Goal: Navigation & Orientation: Understand site structure

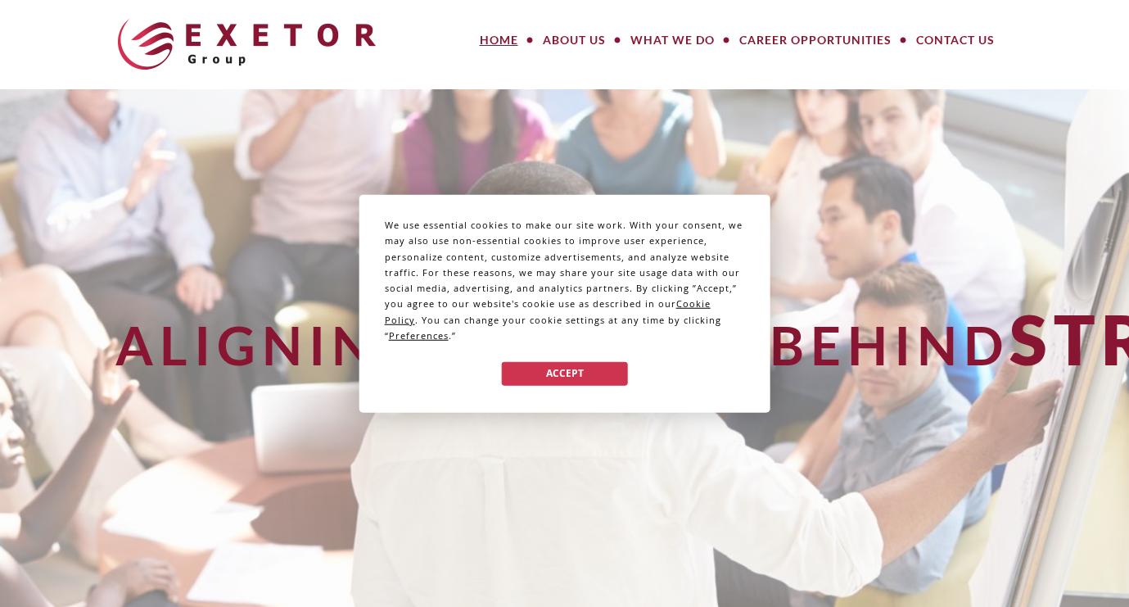
click at [421, 335] on span "Preferences" at bounding box center [419, 335] width 60 height 12
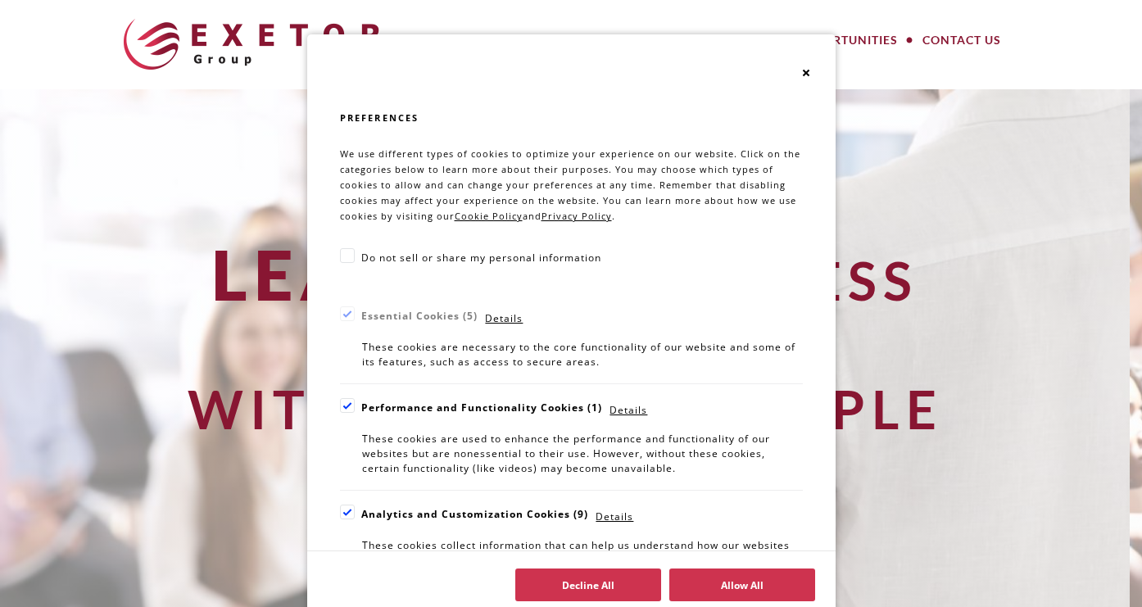
click at [340, 404] on div "Cookie Consent Preferences" at bounding box center [347, 405] width 15 height 15
click at [342, 509] on div "Cookie Consent Preferences" at bounding box center [347, 512] width 15 height 15
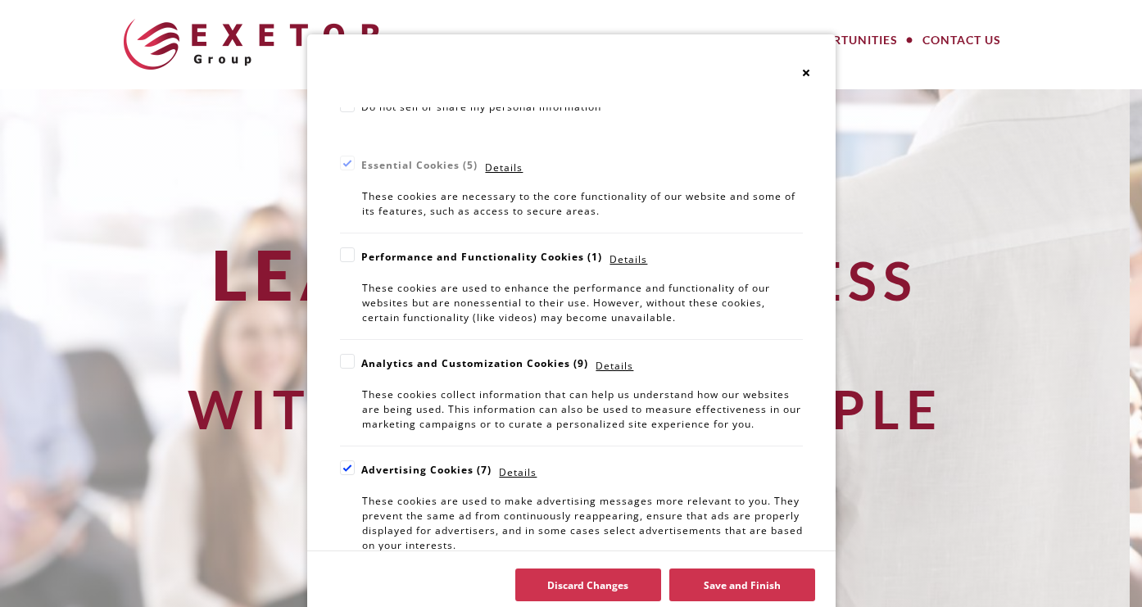
scroll to position [165, 0]
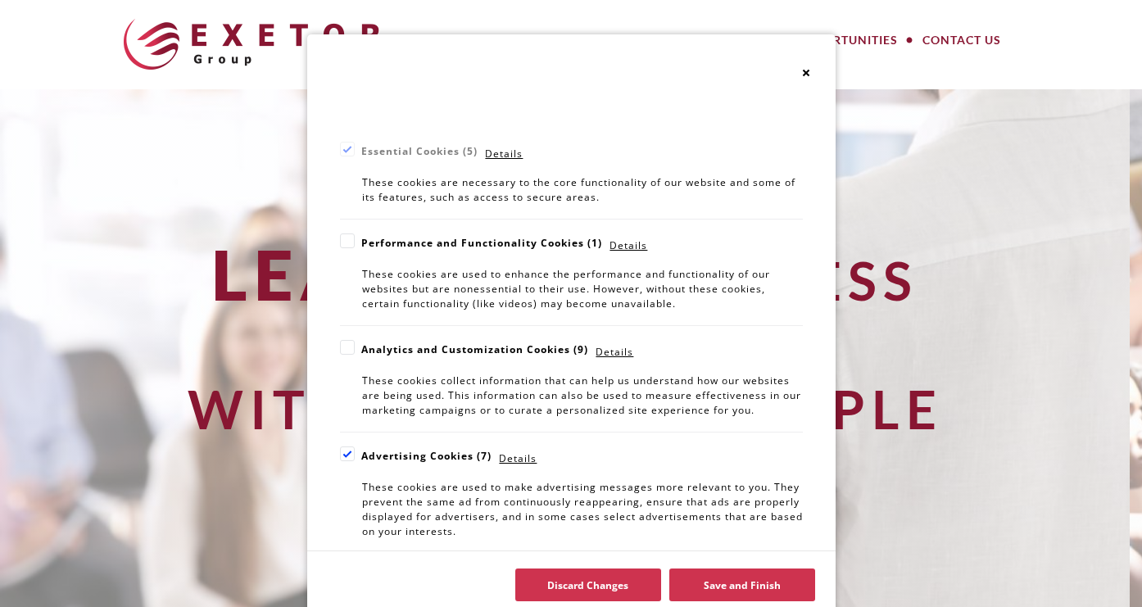
click at [340, 461] on div "Cookie Consent Preferences" at bounding box center [347, 453] width 15 height 15
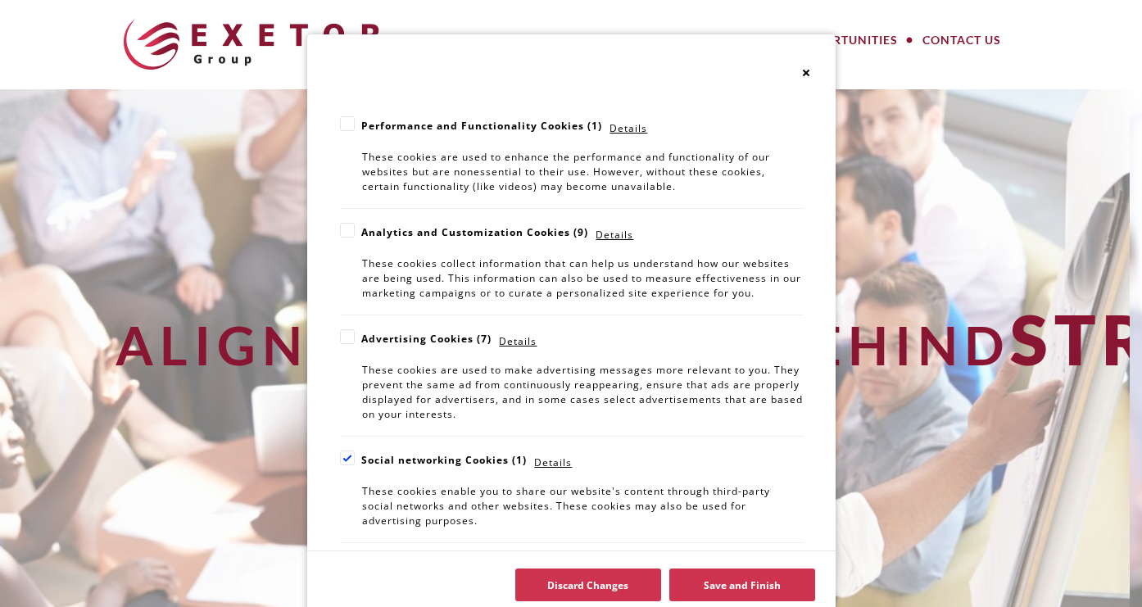
scroll to position [380, 0]
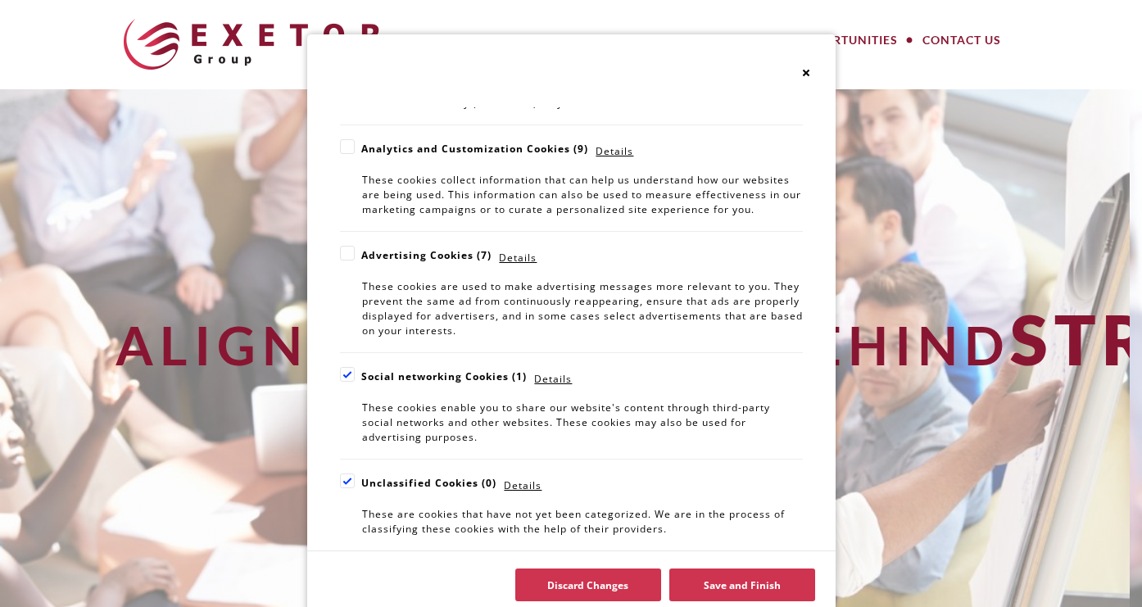
click at [340, 373] on div "Cookie Consent Preferences" at bounding box center [347, 374] width 15 height 15
click at [342, 481] on div "Cookie Consent Preferences" at bounding box center [347, 480] width 15 height 15
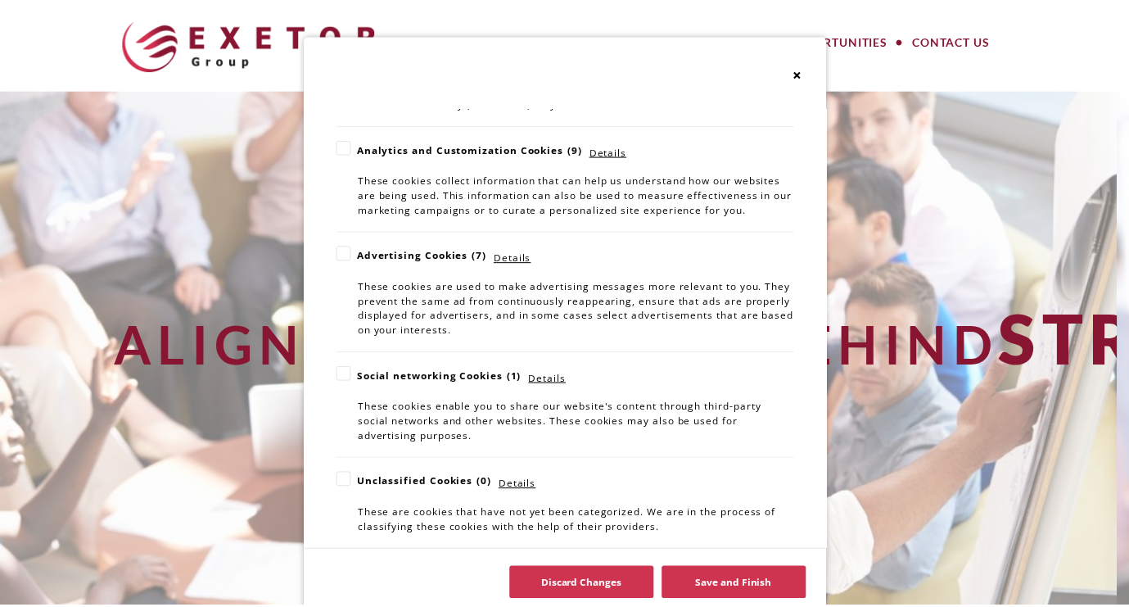
scroll to position [27, 0]
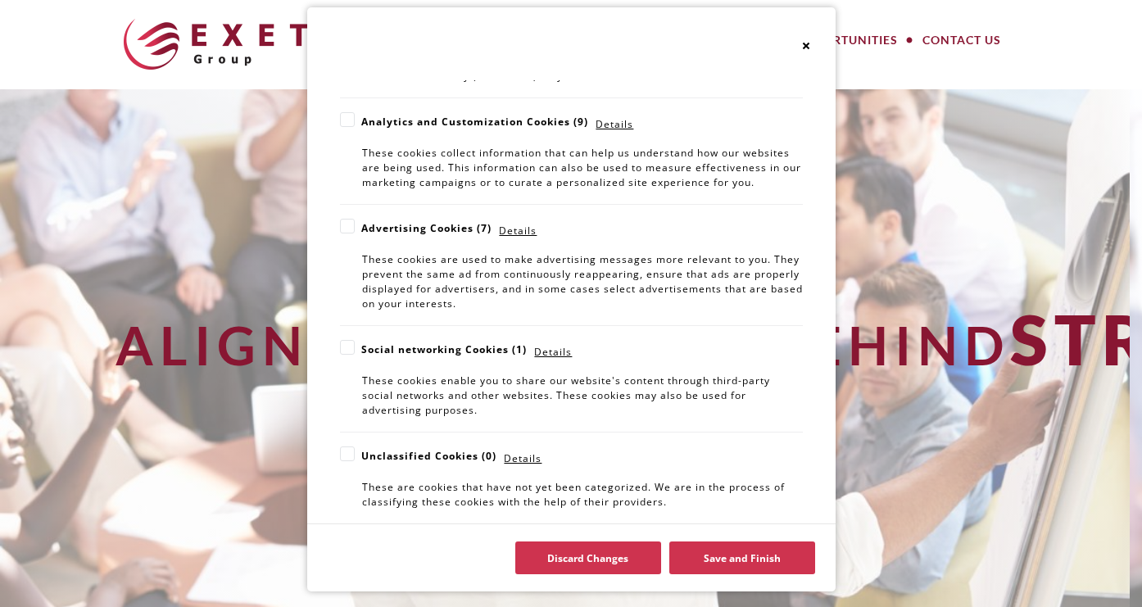
click at [720, 559] on button "Save and Finish" at bounding box center [742, 557] width 146 height 33
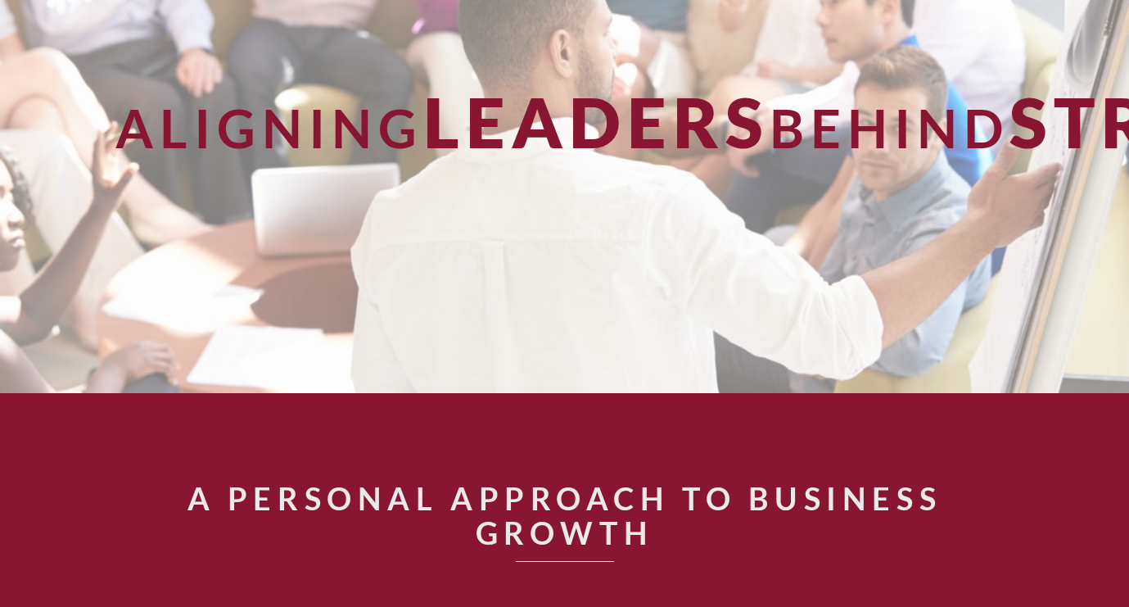
scroll to position [0, 0]
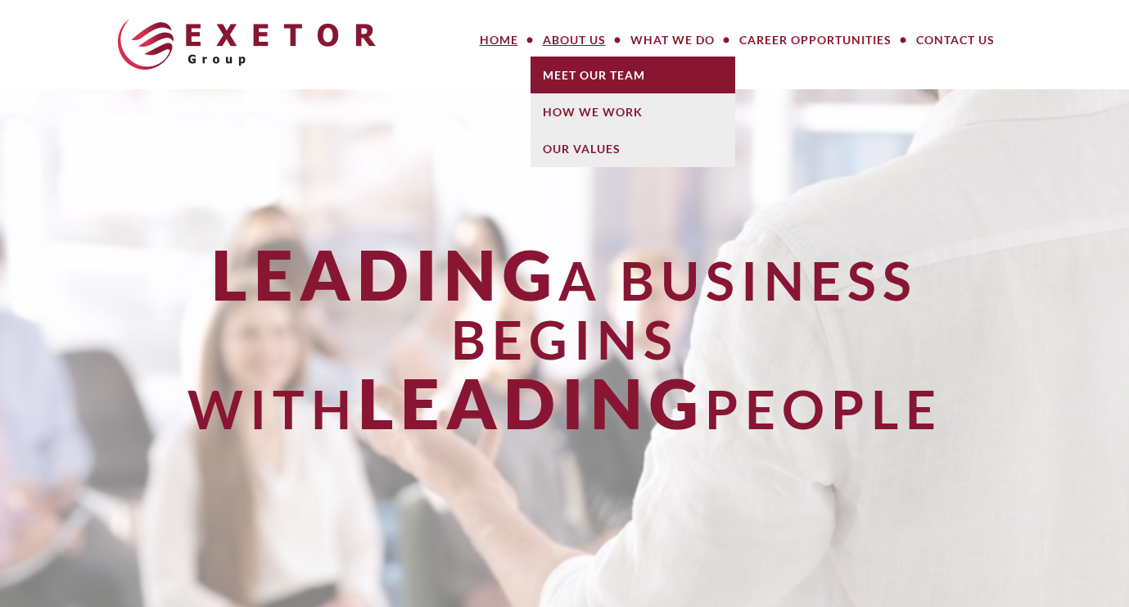
click at [582, 72] on link "Meet Our Team" at bounding box center [633, 75] width 205 height 37
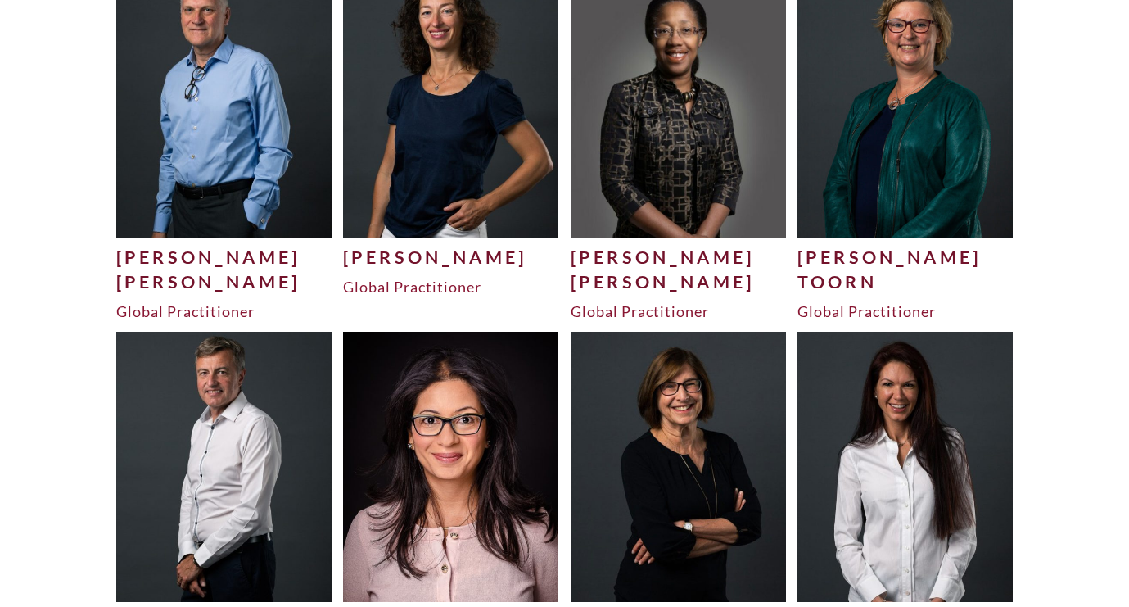
scroll to position [4271, 0]
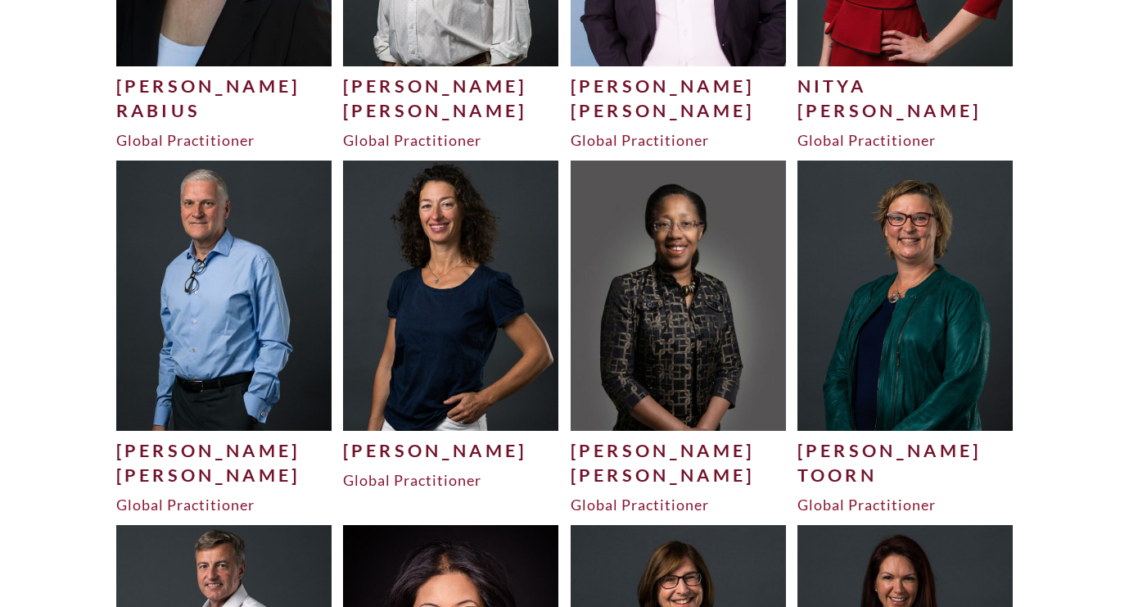
click at [624, 446] on div "[PERSON_NAME]" at bounding box center [679, 450] width 216 height 25
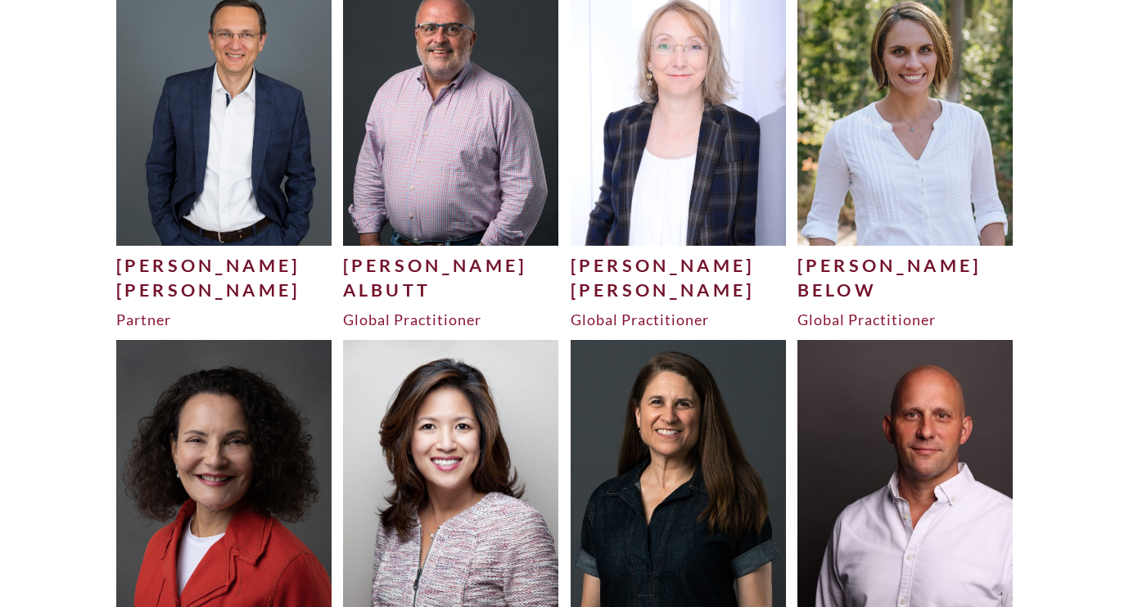
scroll to position [1068, 0]
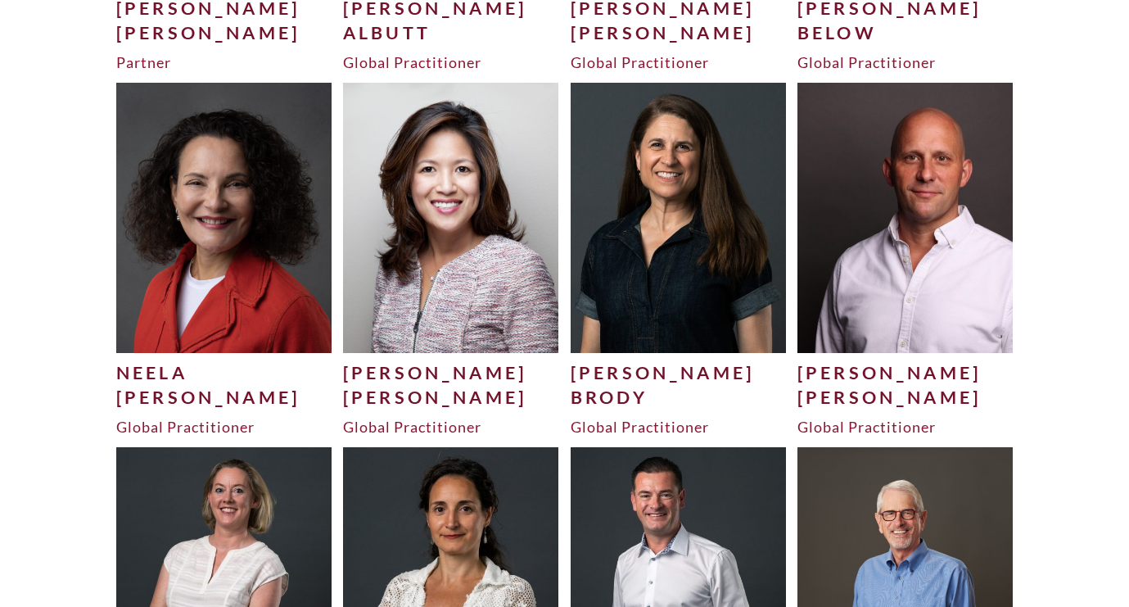
click at [381, 385] on div "[PERSON_NAME]" at bounding box center [451, 397] width 216 height 25
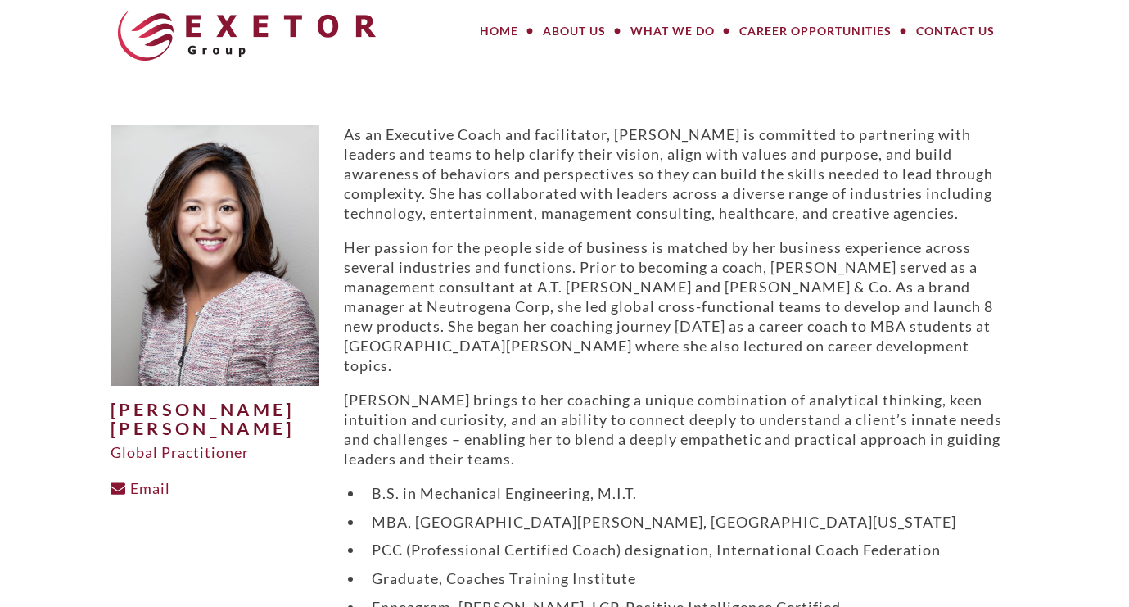
scroll to position [51, 0]
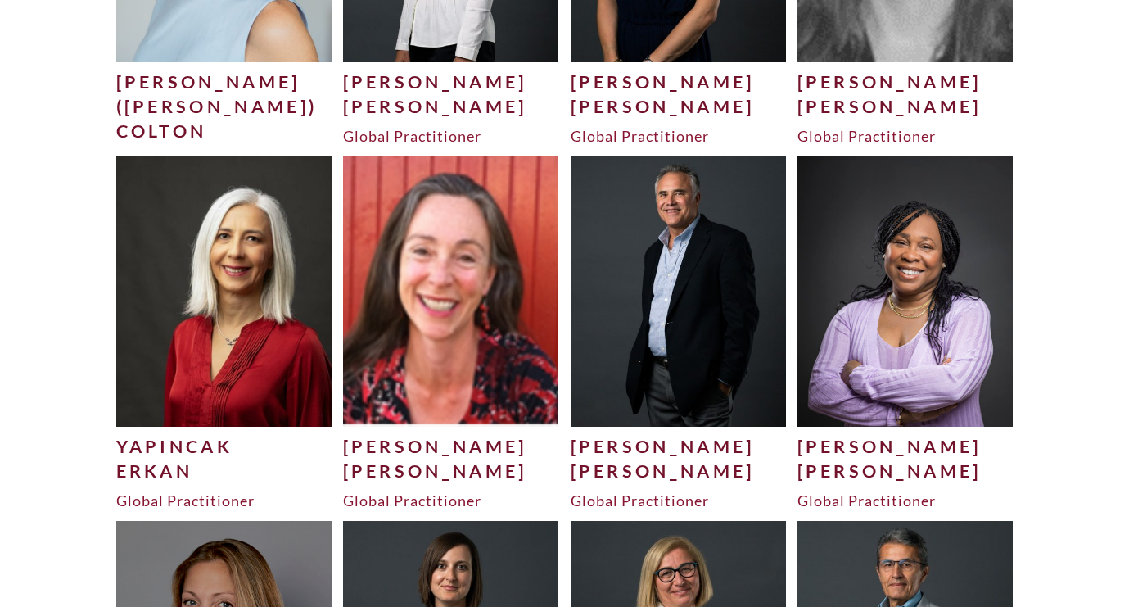
scroll to position [2209, 0]
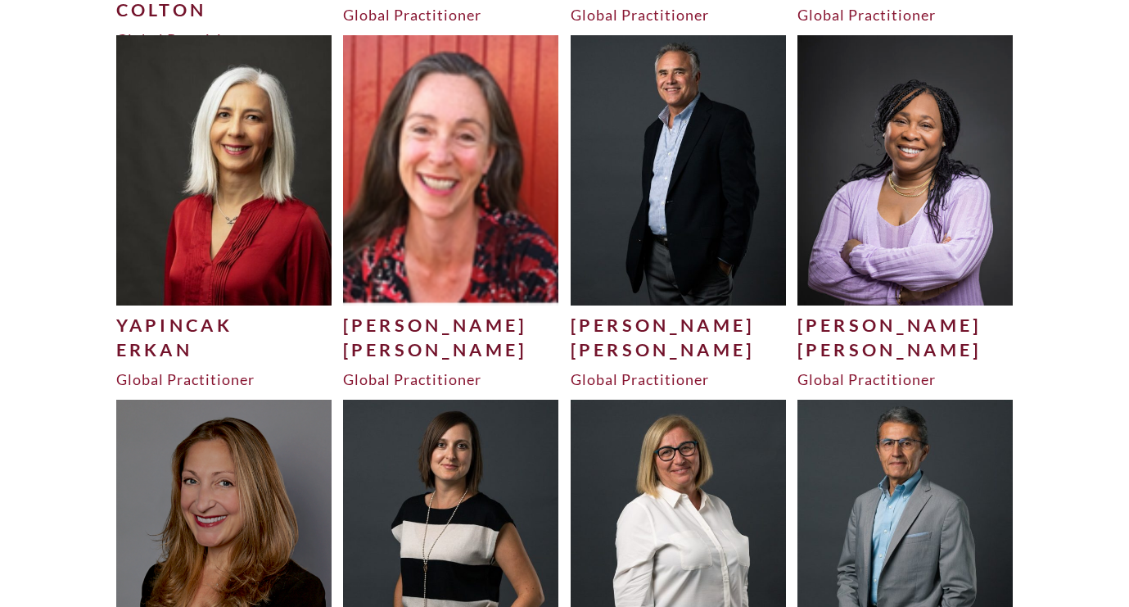
click at [847, 343] on div "[PERSON_NAME]" at bounding box center [906, 349] width 216 height 25
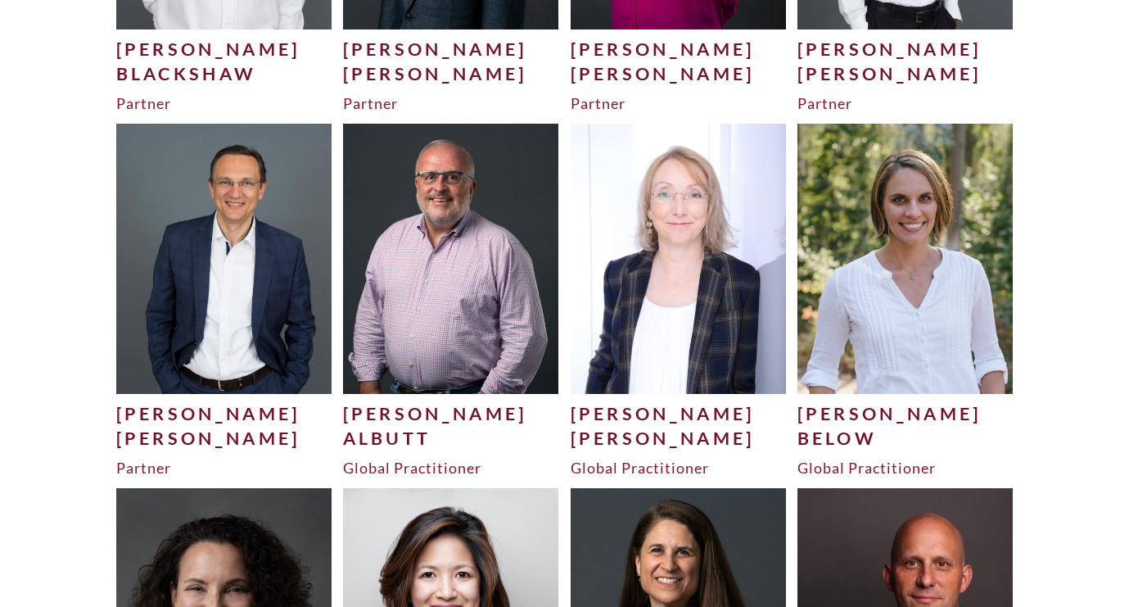
click at [607, 430] on div "Beglan" at bounding box center [679, 438] width 216 height 25
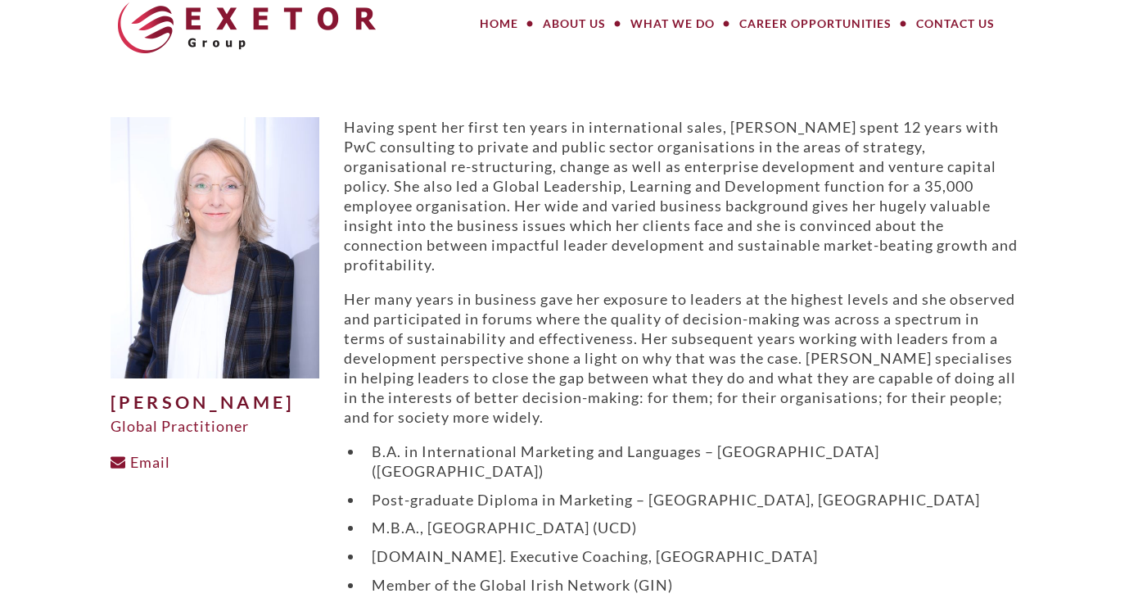
scroll to position [52, 0]
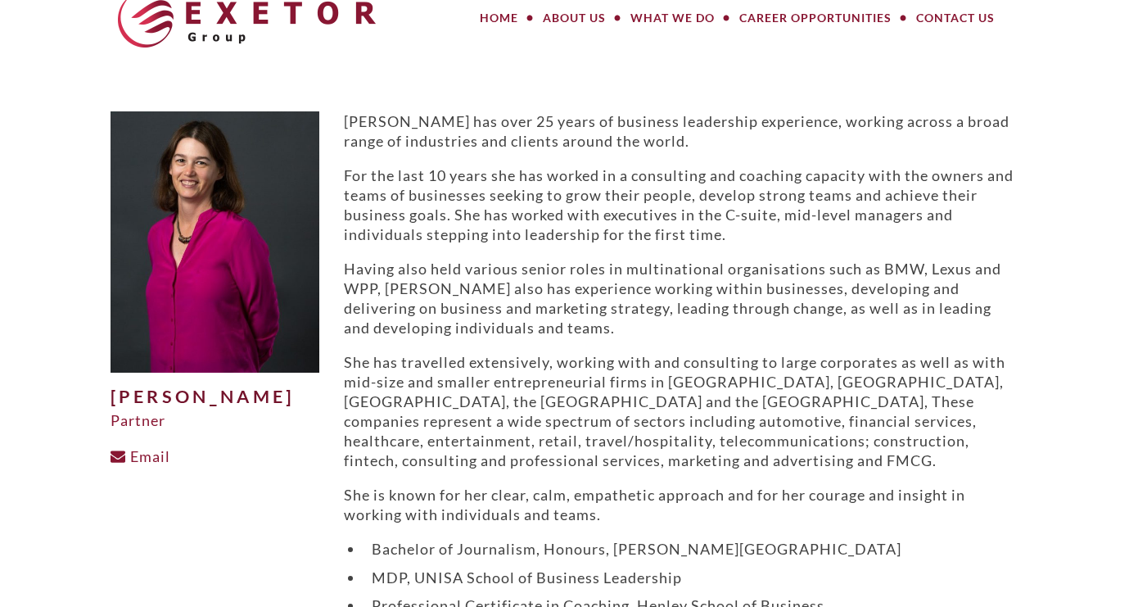
scroll to position [184, 0]
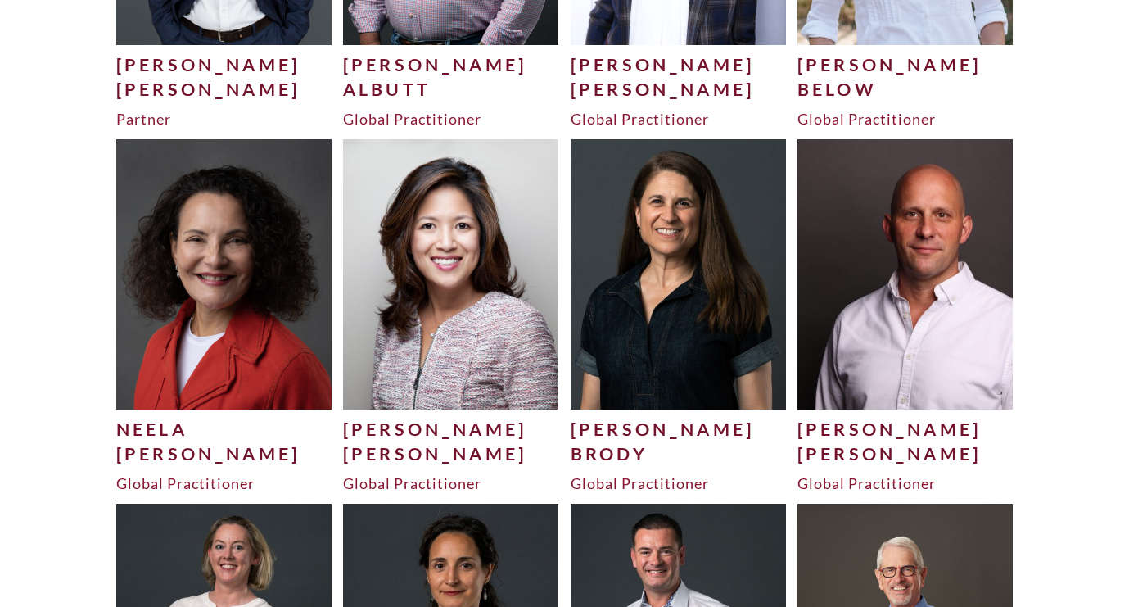
click at [147, 441] on div "Bettridge" at bounding box center [224, 453] width 216 height 25
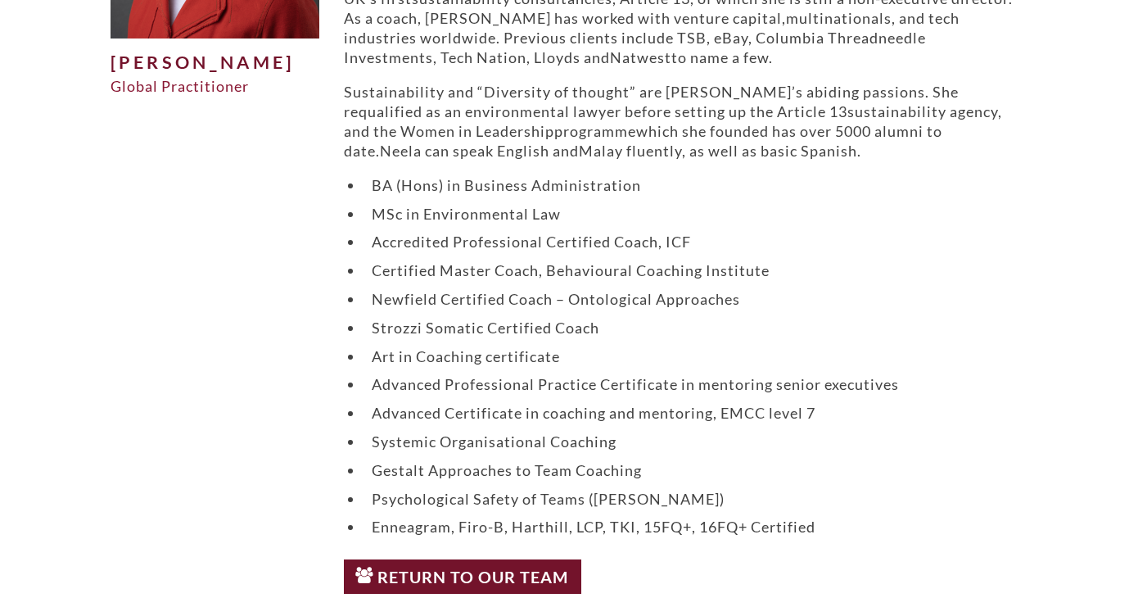
scroll to position [395, 0]
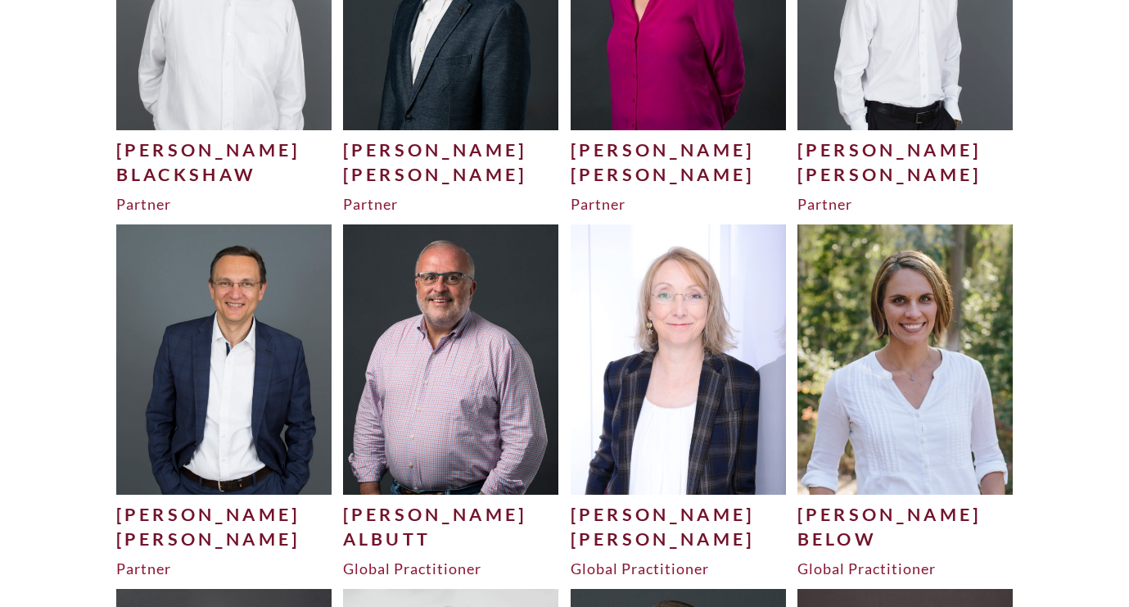
scroll to position [678, 0]
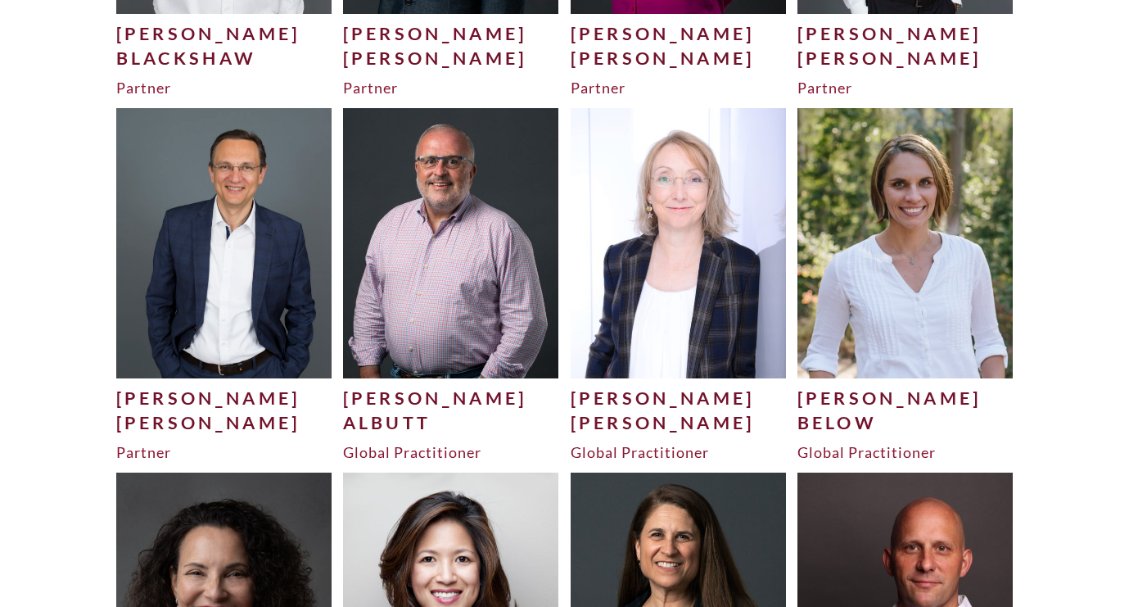
click at [390, 408] on div "Graham" at bounding box center [451, 398] width 216 height 25
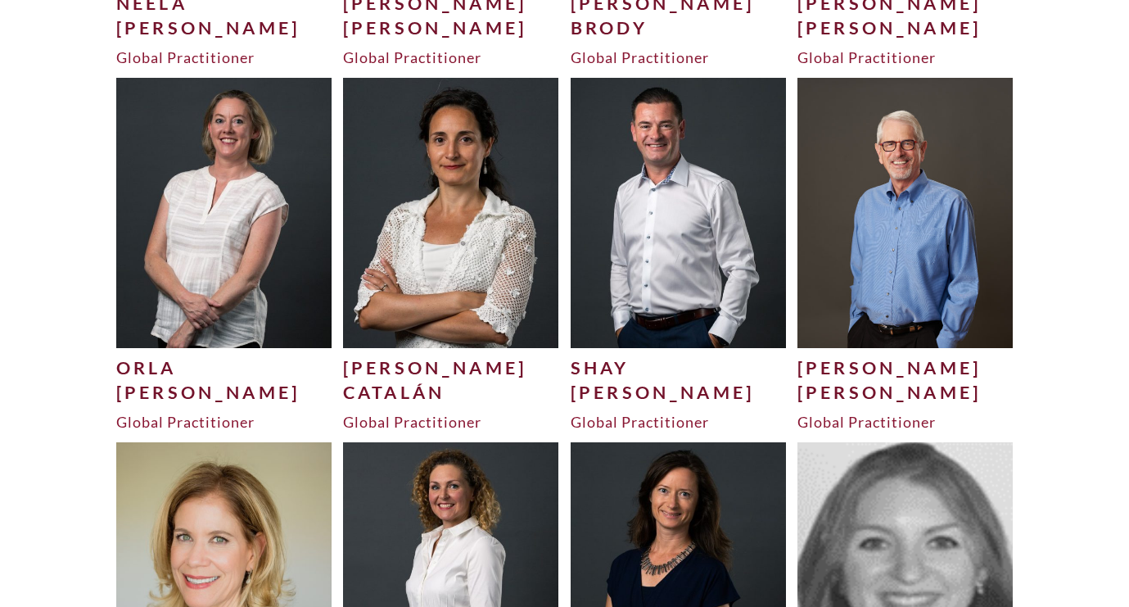
scroll to position [1488, 0]
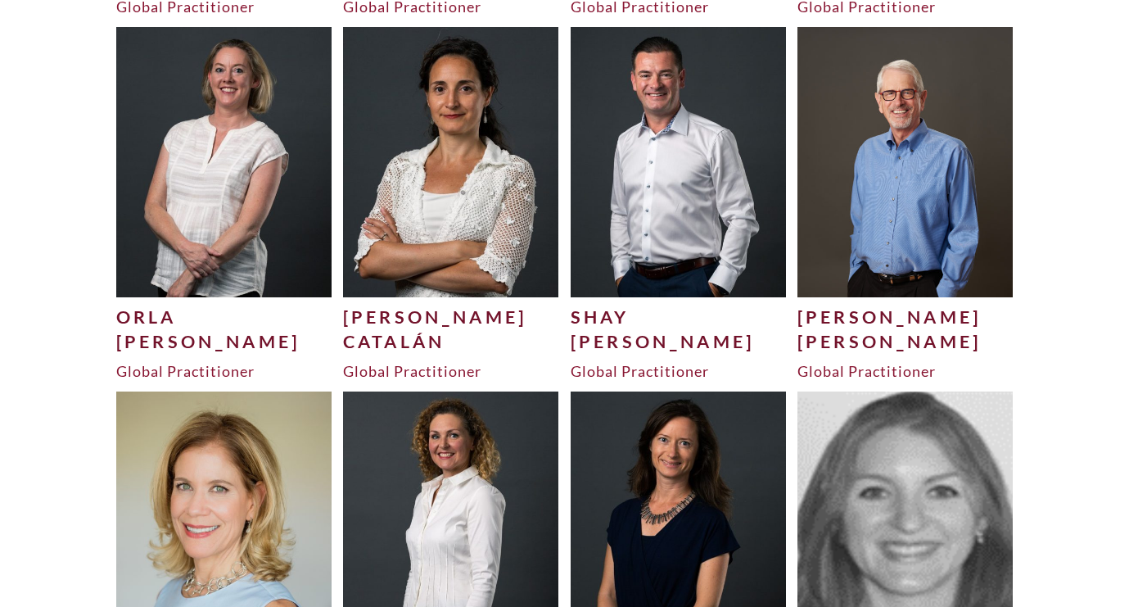
click at [379, 329] on div "Catalán" at bounding box center [451, 341] width 216 height 25
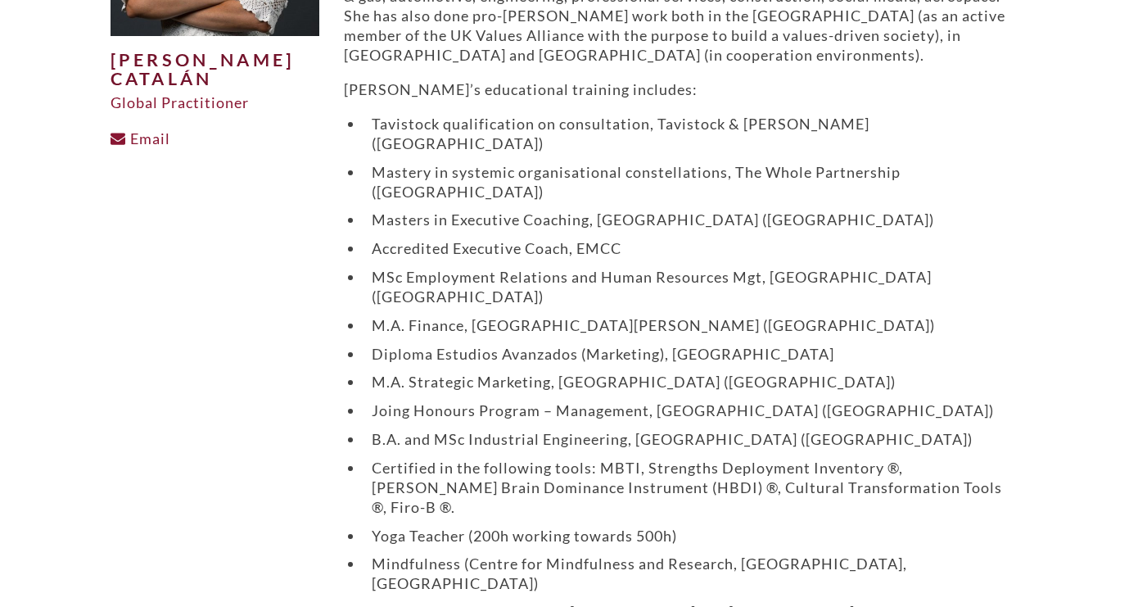
scroll to position [362, 0]
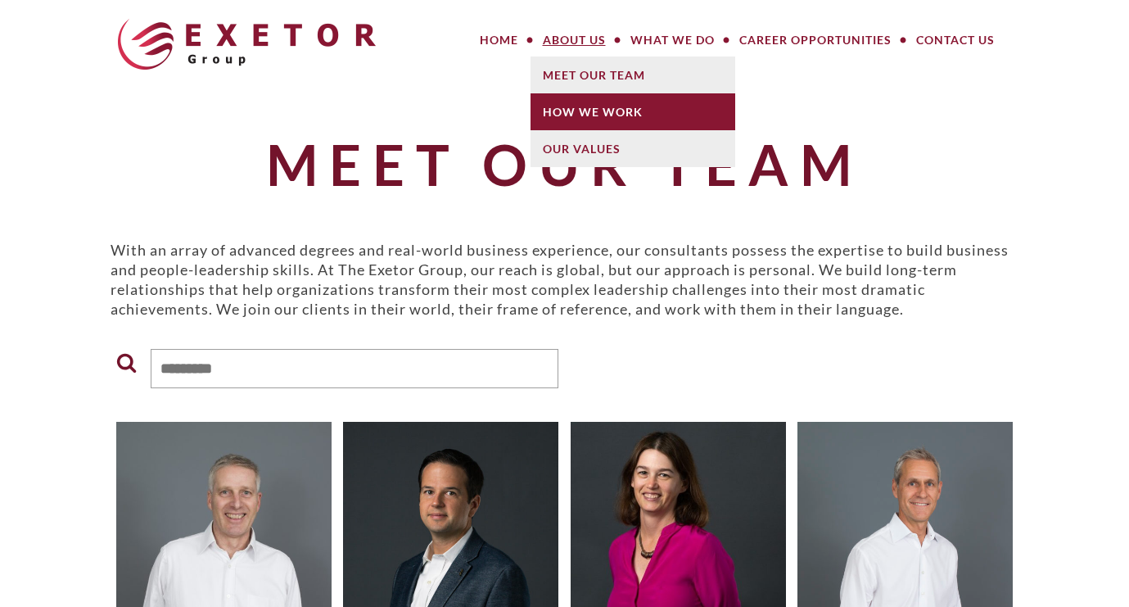
click at [564, 108] on link "How We Work" at bounding box center [633, 111] width 205 height 37
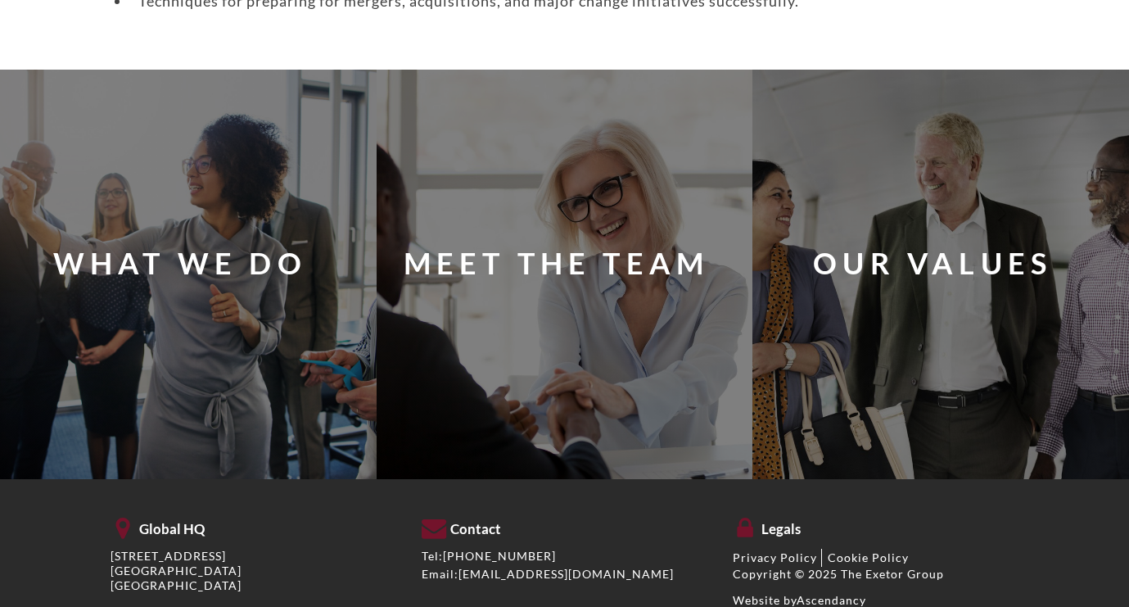
scroll to position [1452, 0]
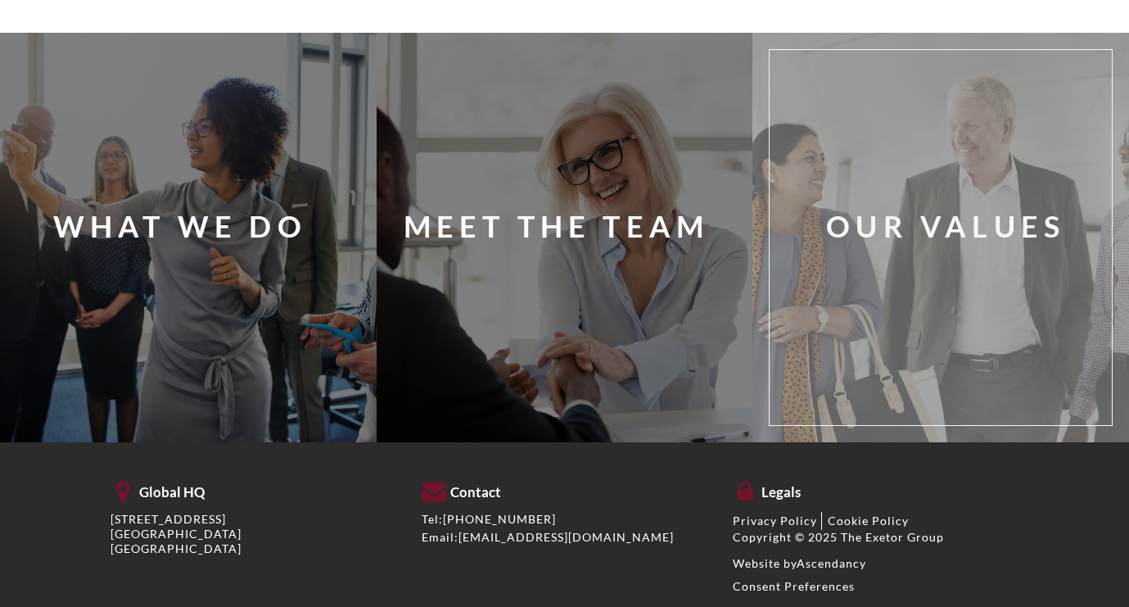
click at [928, 321] on div "Our Values" at bounding box center [965, 237] width 367 height 351
